Goal: Information Seeking & Learning: Learn about a topic

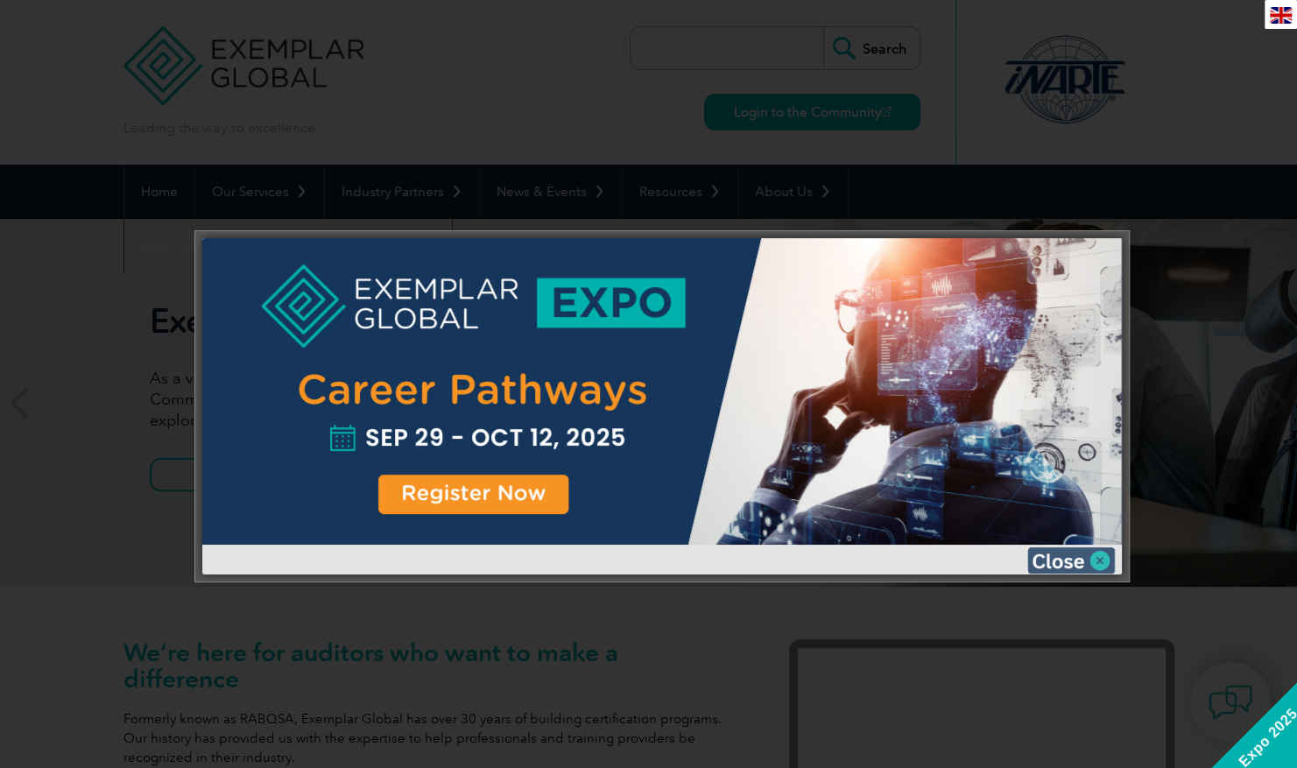
click at [1069, 554] on img at bounding box center [1072, 561] width 88 height 26
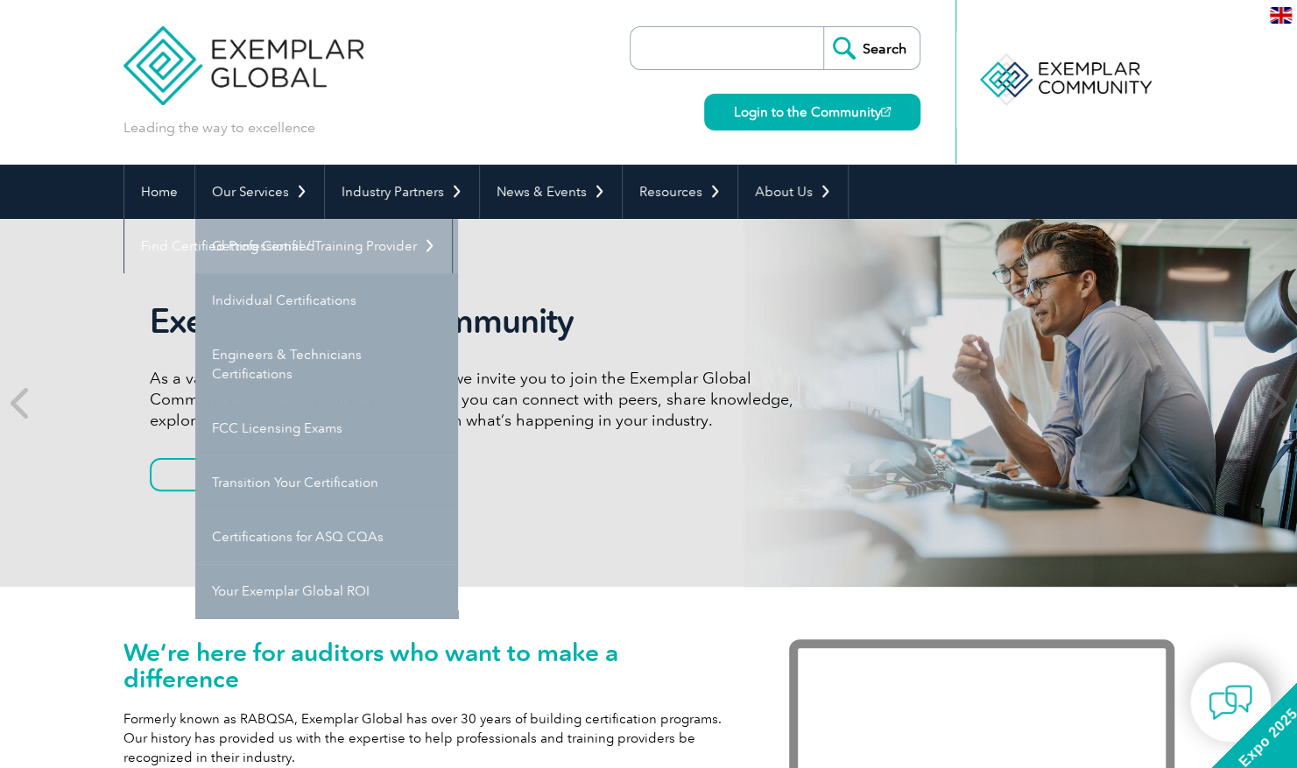
click at [298, 242] on link "Getting Certified" at bounding box center [326, 246] width 263 height 54
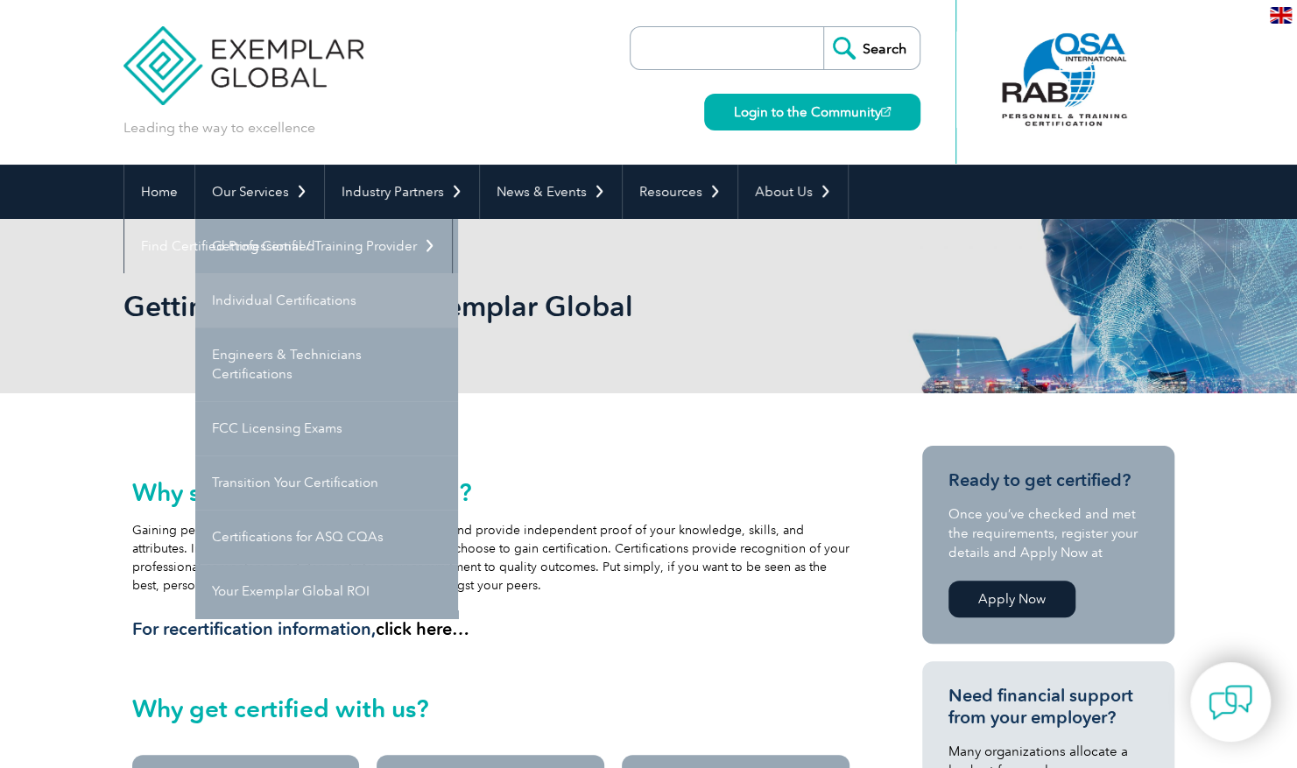
click at [317, 302] on link "Individual Certifications" at bounding box center [326, 300] width 263 height 54
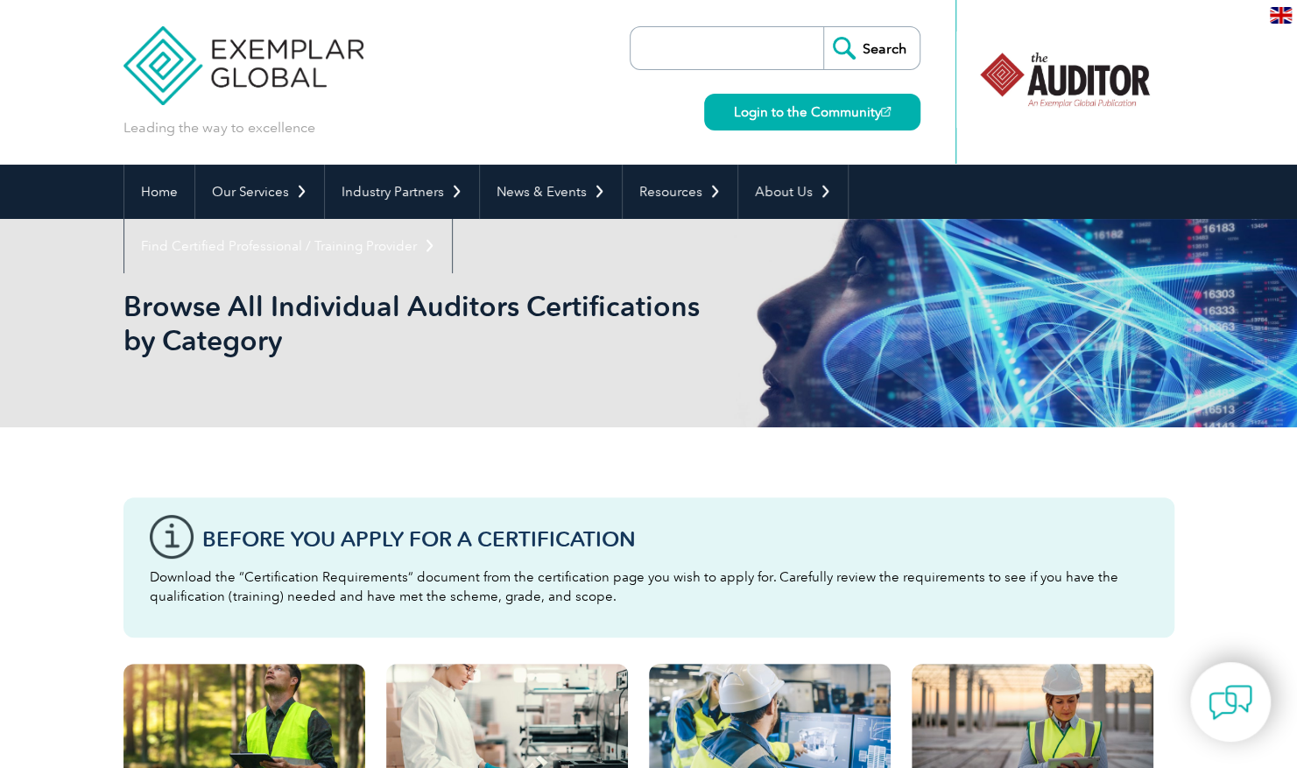
click at [243, 130] on p "Leading the way to excellence" at bounding box center [220, 127] width 192 height 19
click at [778, 45] on input "search" at bounding box center [732, 48] width 184 height 42
type input "iso 9001"
click at [824, 27] on input "Search" at bounding box center [872, 48] width 96 height 42
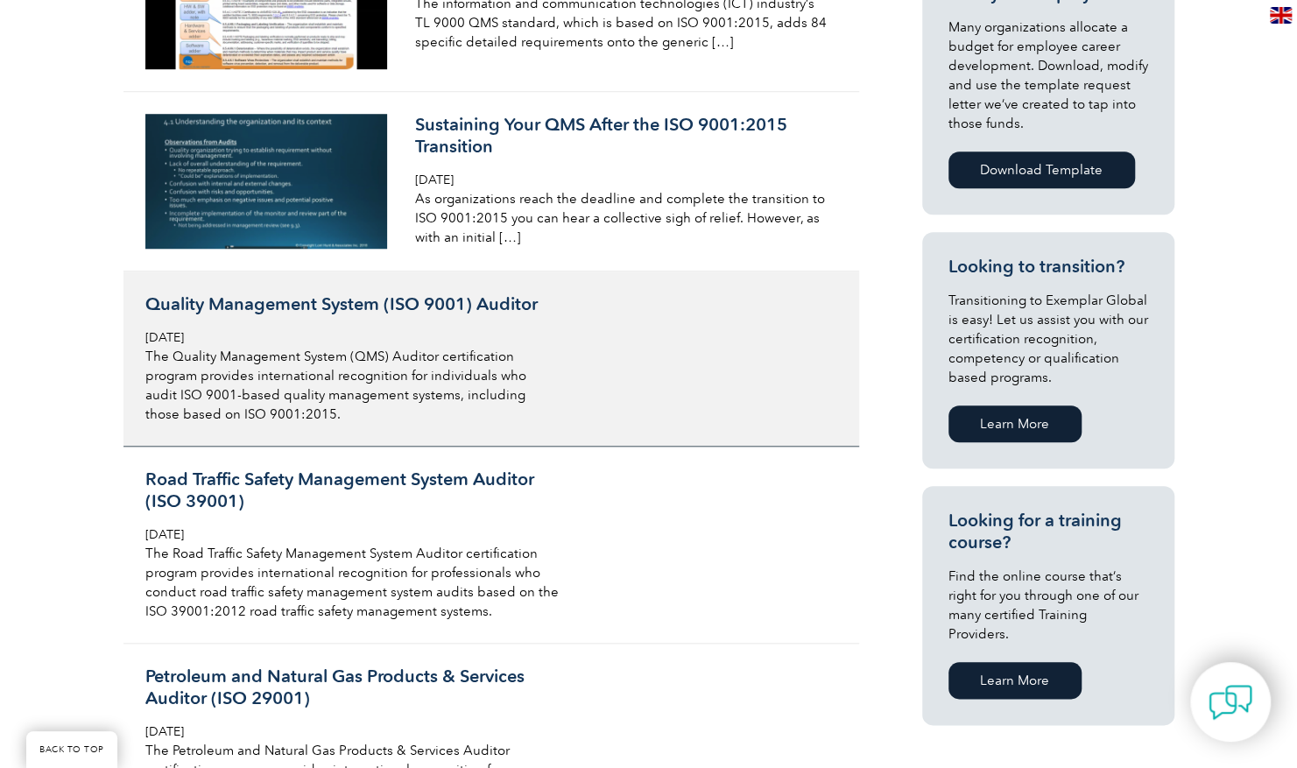
scroll to position [788, 0]
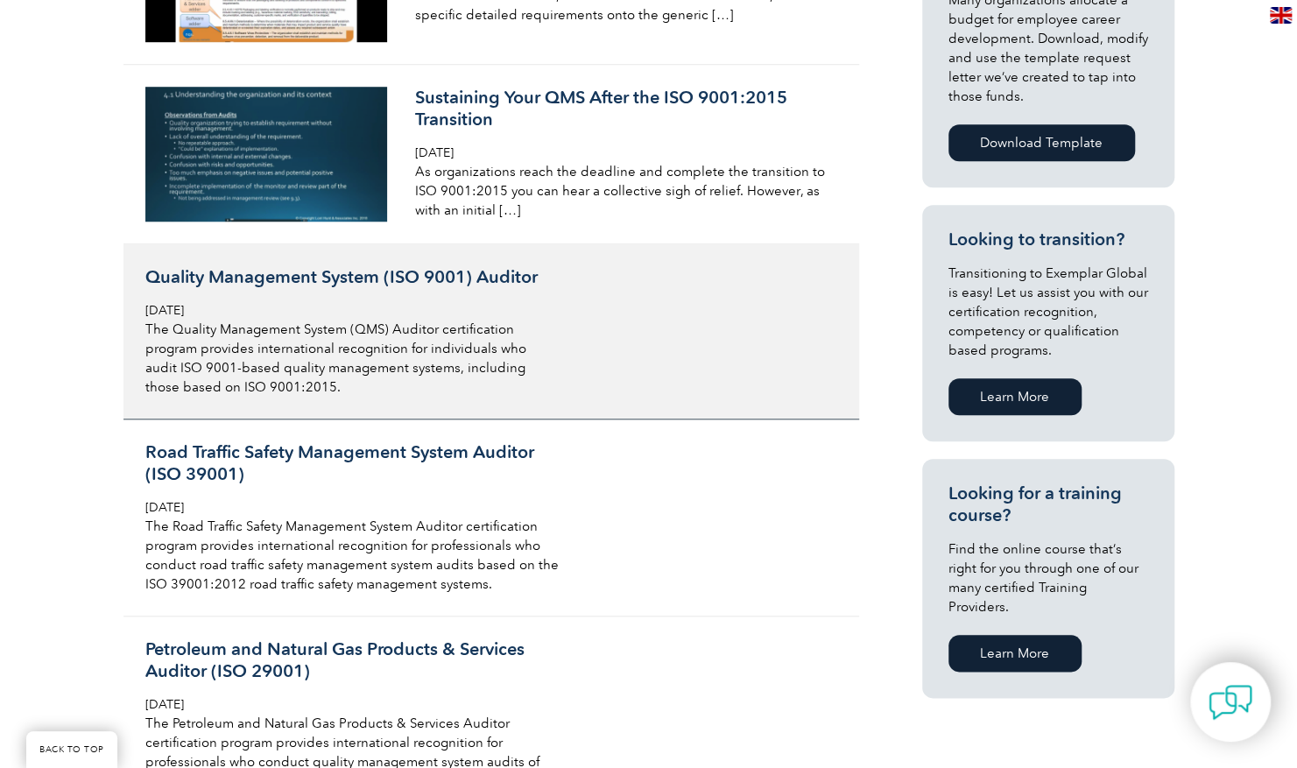
click at [371, 286] on h3 "Quality Management System (ISO 9001) Auditor" at bounding box center [352, 277] width 415 height 22
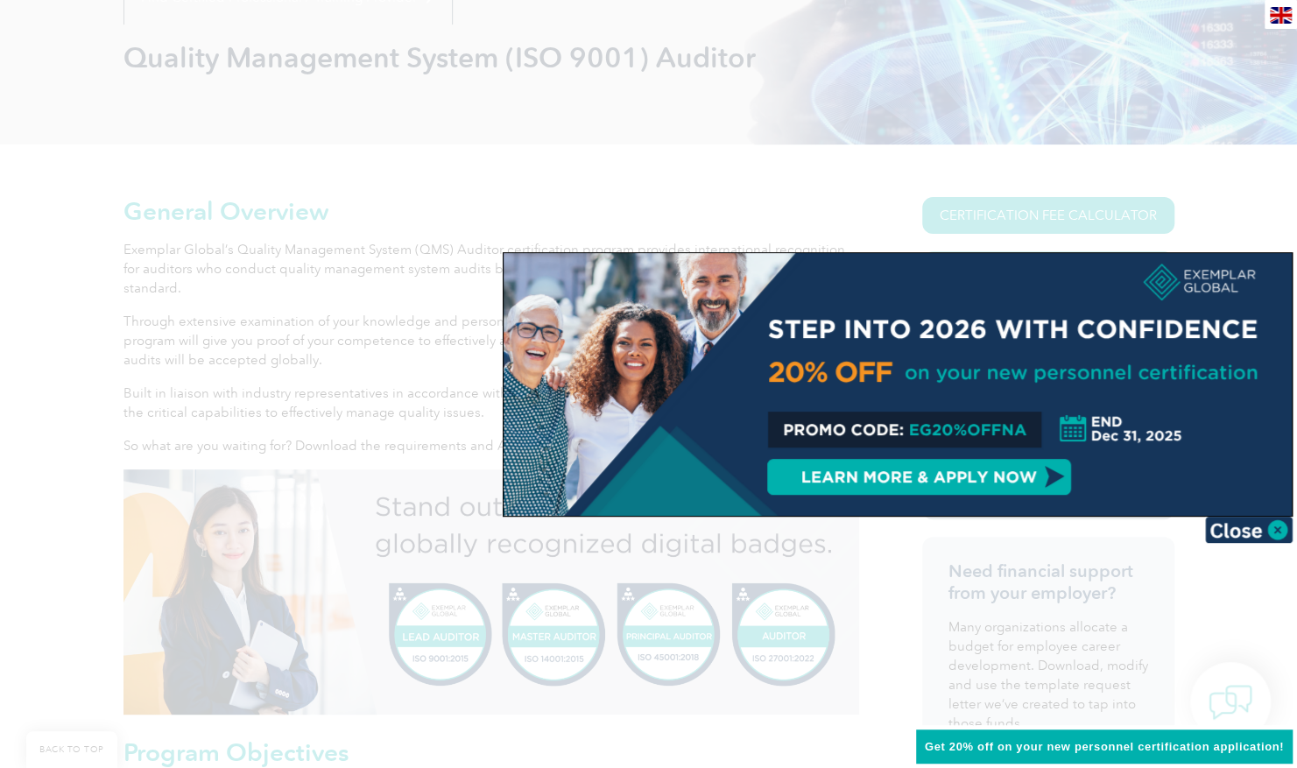
scroll to position [88, 0]
